Goal: Task Accomplishment & Management: Use online tool/utility

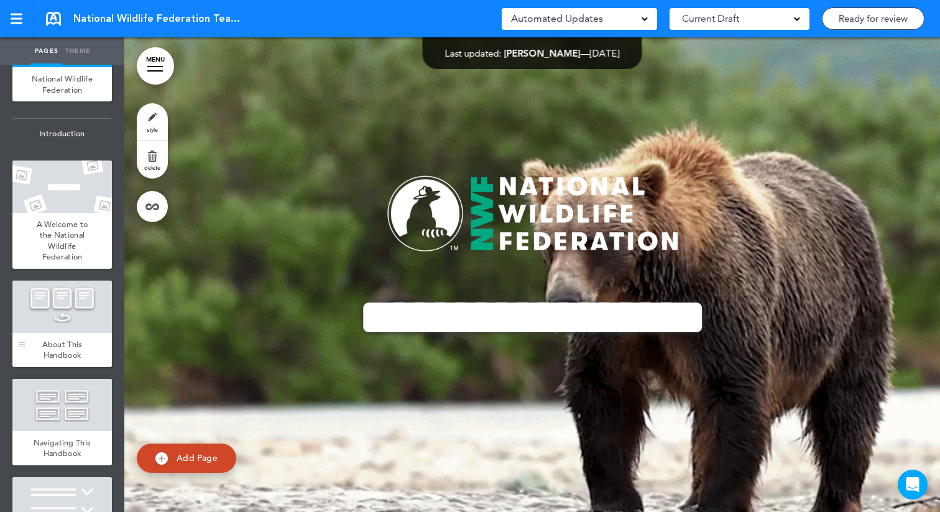
scroll to position [71, 0]
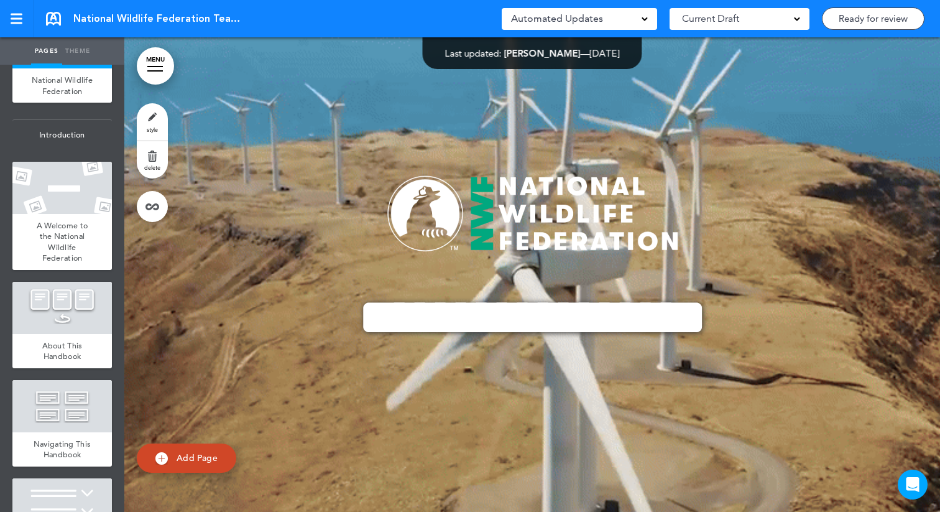
click at [182, 457] on span "Add Page" at bounding box center [197, 457] width 41 height 11
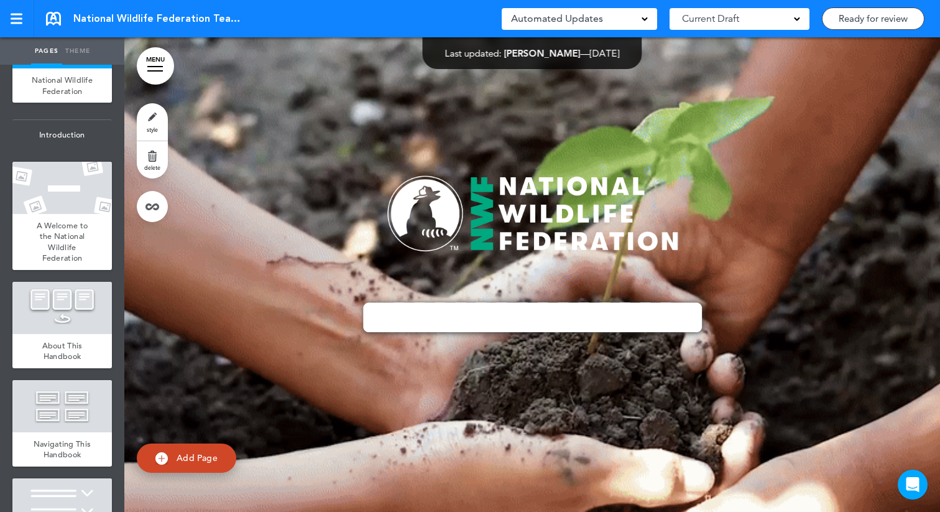
type input "********"
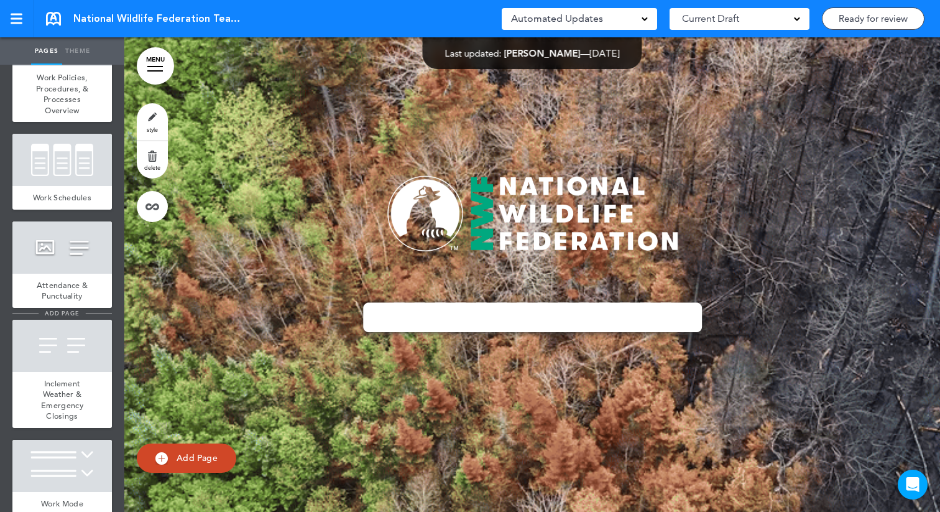
scroll to position [2546, 0]
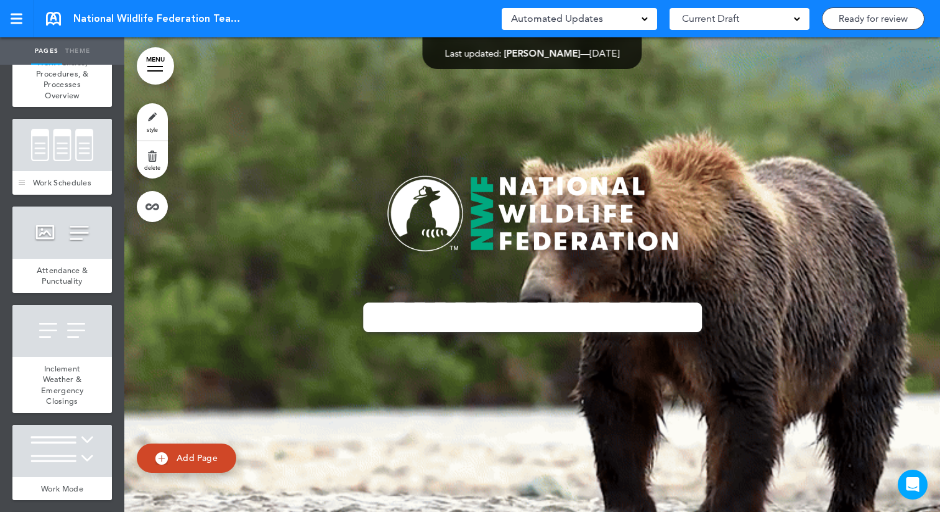
click at [63, 170] on div at bounding box center [61, 145] width 99 height 52
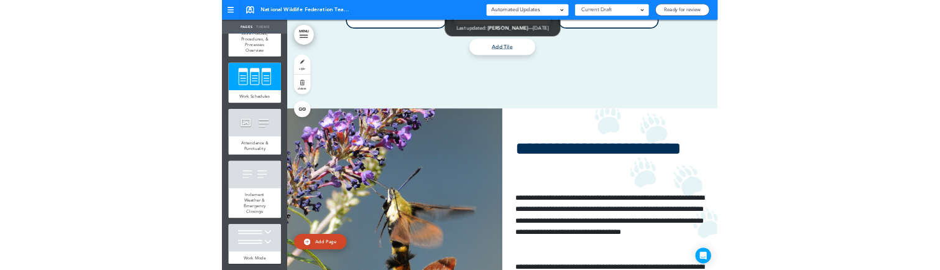
scroll to position [26479, 0]
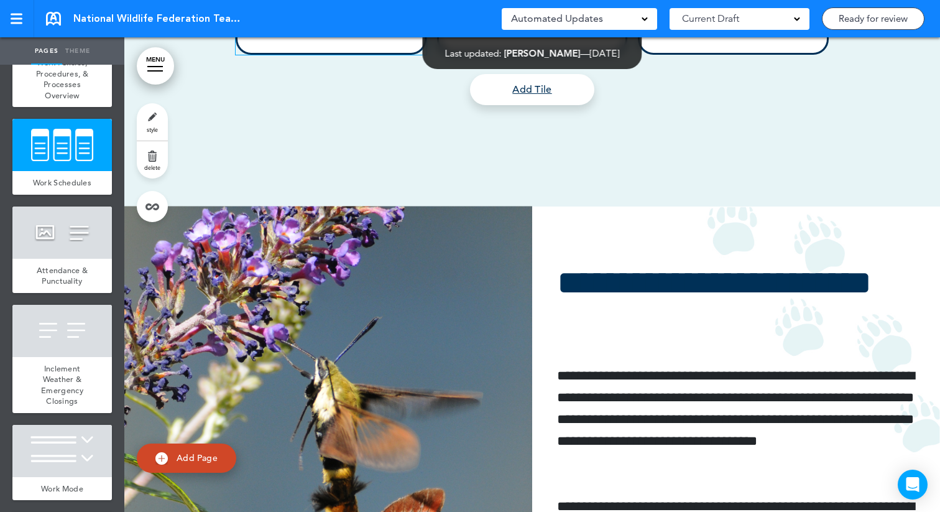
click at [152, 119] on link "style" at bounding box center [152, 121] width 31 height 37
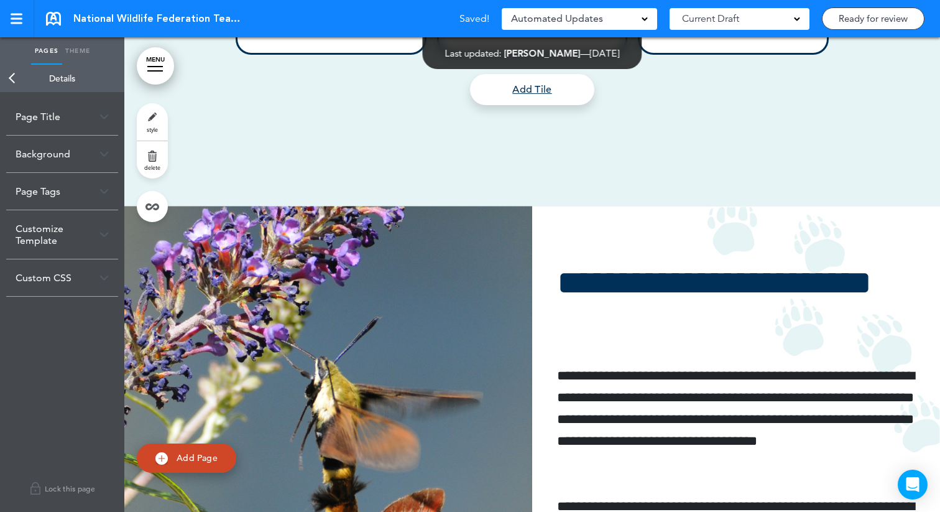
click at [83, 231] on div "Customize Template" at bounding box center [62, 234] width 112 height 48
click at [89, 340] on div "Custom CSS" at bounding box center [62, 339] width 112 height 37
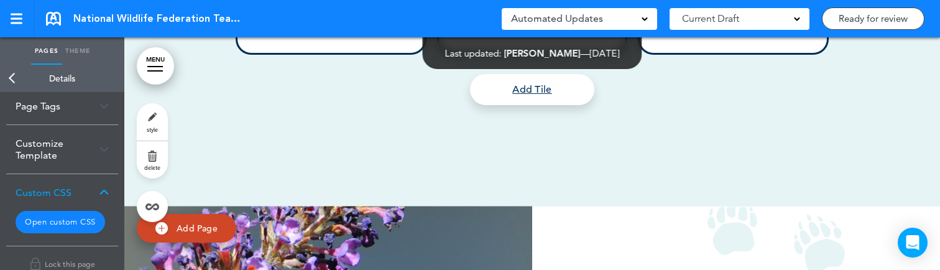
scroll to position [102, 0]
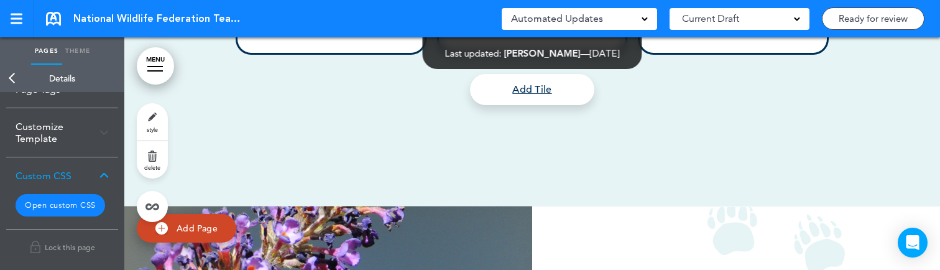
click at [70, 208] on button "Open custom CSS" at bounding box center [61, 205] width 90 height 22
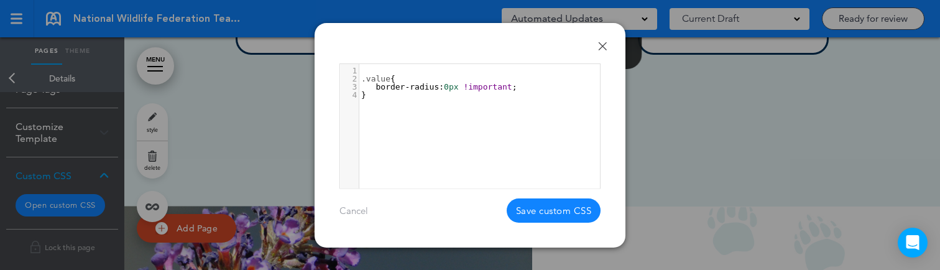
click at [403, 91] on pre "}" at bounding box center [479, 95] width 241 height 8
click at [362, 78] on span ".value" at bounding box center [375, 78] width 29 height 9
click at [602, 45] on link "Done" at bounding box center [602, 46] width 9 height 9
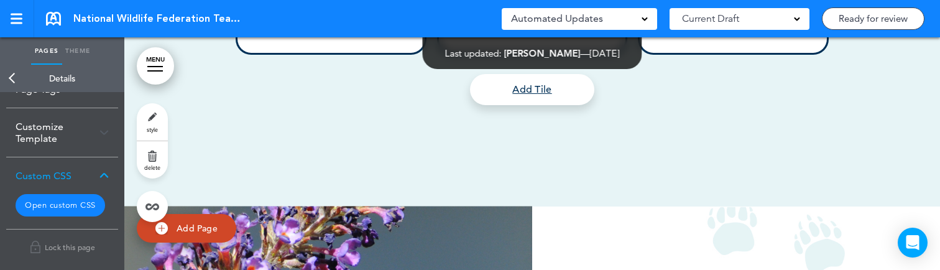
click at [81, 200] on button "Open custom CSS" at bounding box center [61, 205] width 90 height 22
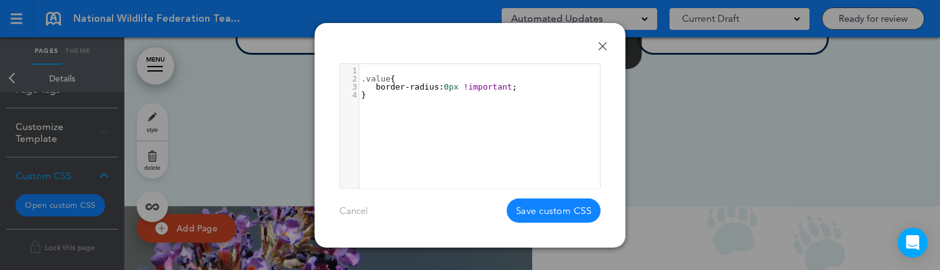
click at [389, 80] on span ".value" at bounding box center [375, 78] width 29 height 9
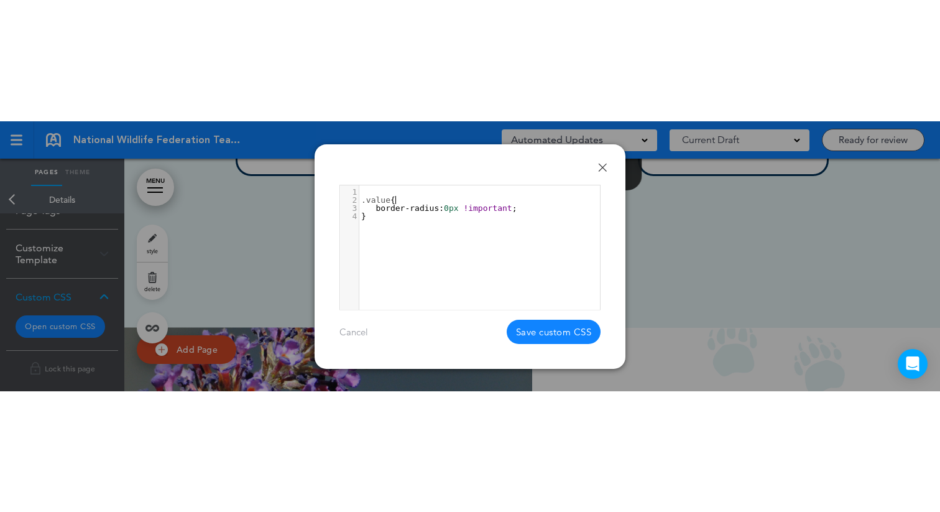
scroll to position [4, 4]
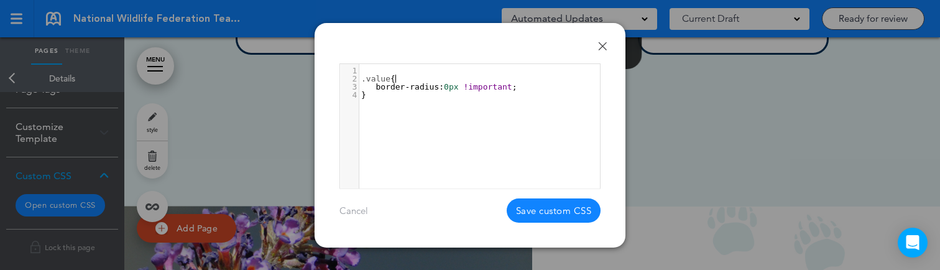
paste textarea
click at [538, 214] on button "Save custom CSS" at bounding box center [554, 210] width 94 height 24
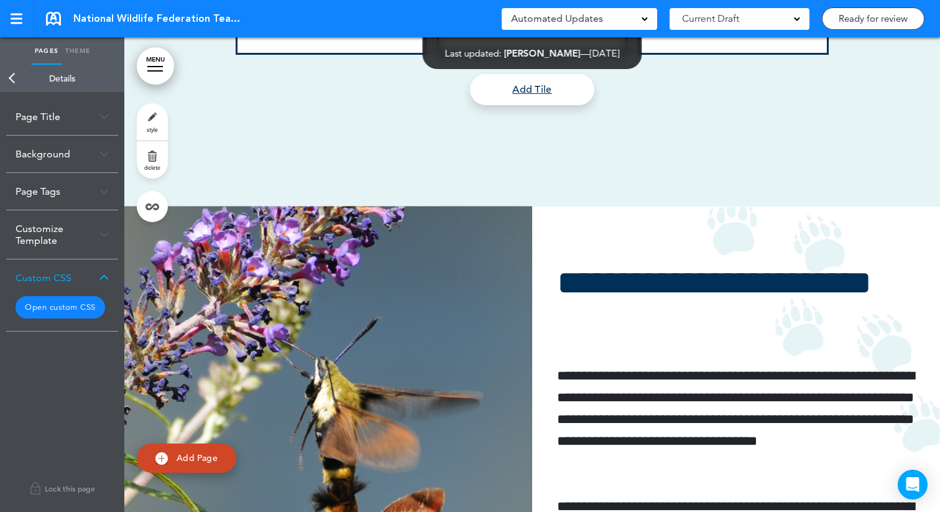
scroll to position [0, 0]
click at [81, 313] on button "Open custom CSS" at bounding box center [61, 307] width 90 height 22
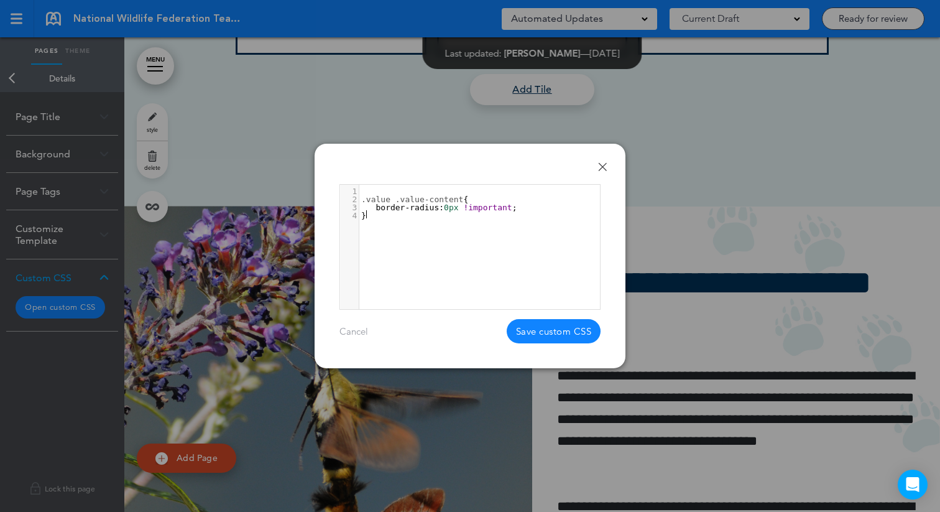
click at [413, 250] on div "4 1 ​ 2 .value .value-content { 3 border-radius : 0px !important ; 4 }" at bounding box center [485, 262] width 291 height 155
type textarea "**********"
click at [606, 163] on link "Done" at bounding box center [602, 166] width 9 height 9
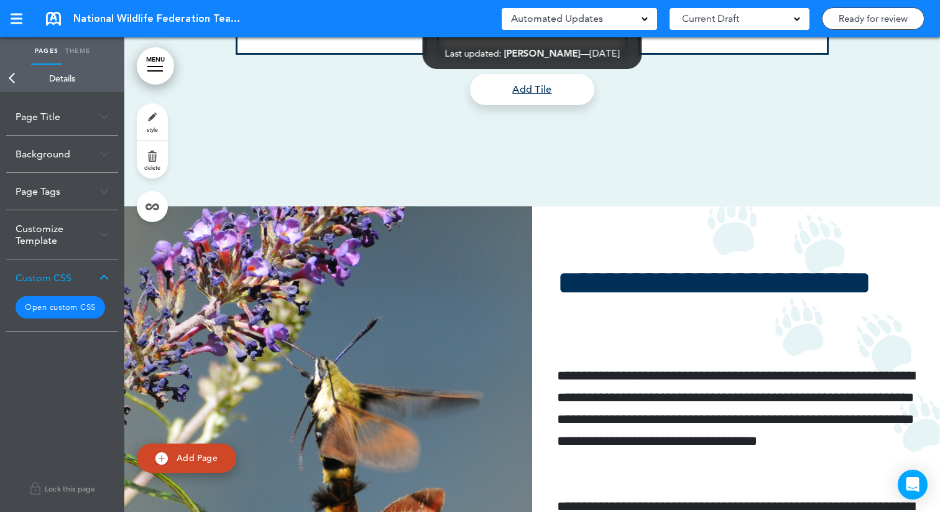
click at [12, 86] on link "Back" at bounding box center [12, 78] width 25 height 27
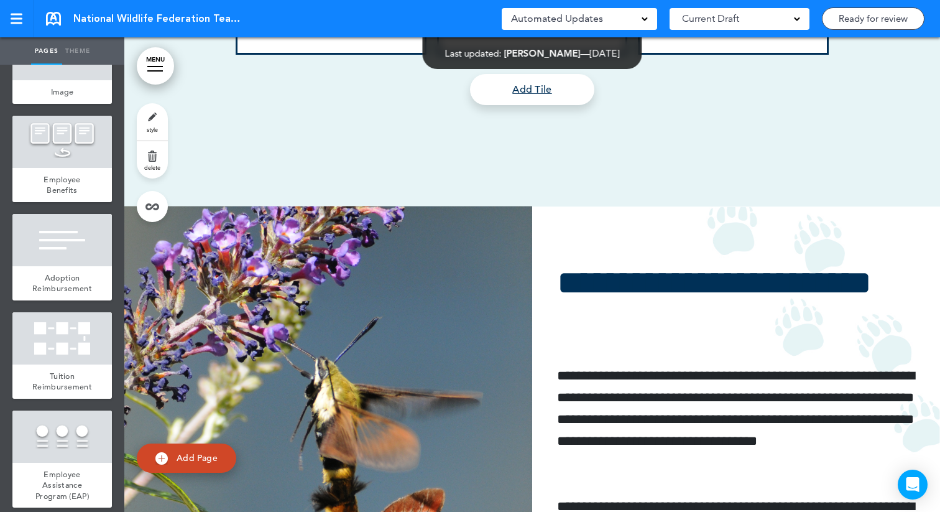
scroll to position [7039, 0]
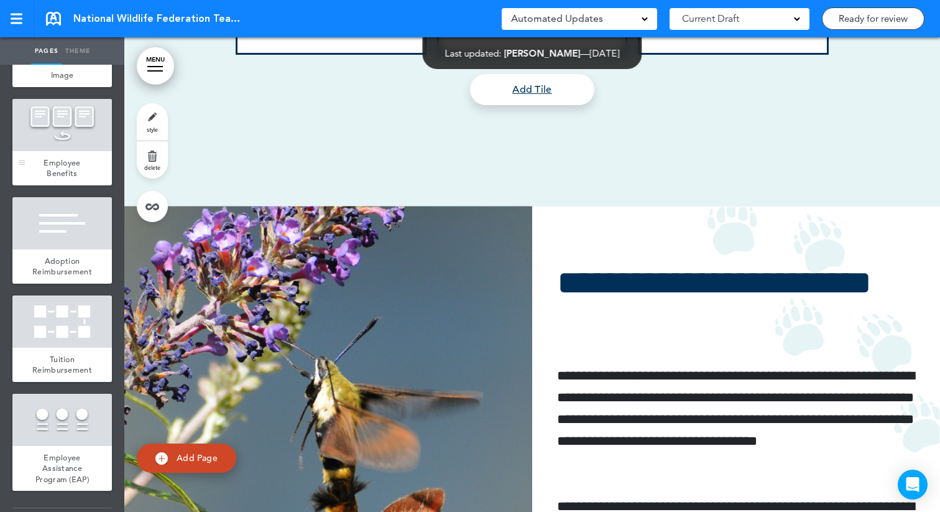
click at [70, 130] on div at bounding box center [61, 125] width 99 height 52
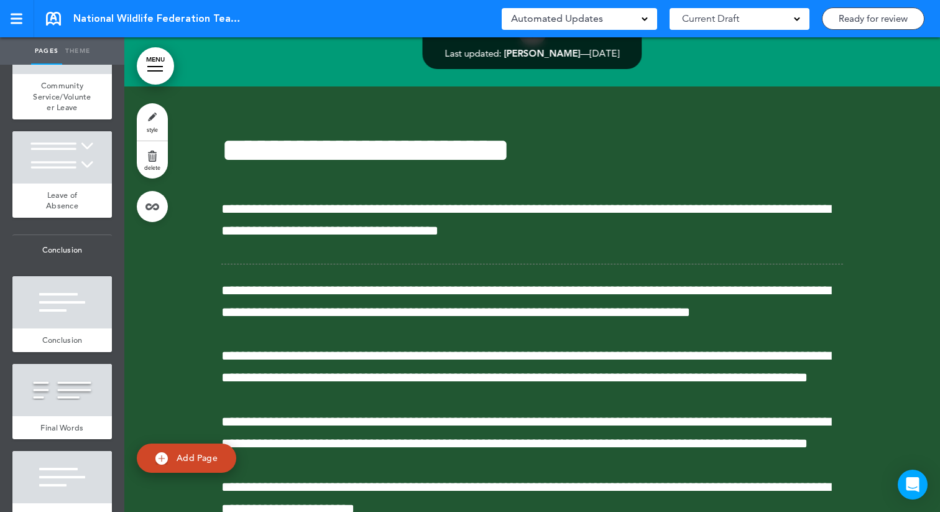
scroll to position [8817, 0]
